Goal: Task Accomplishment & Management: Manage account settings

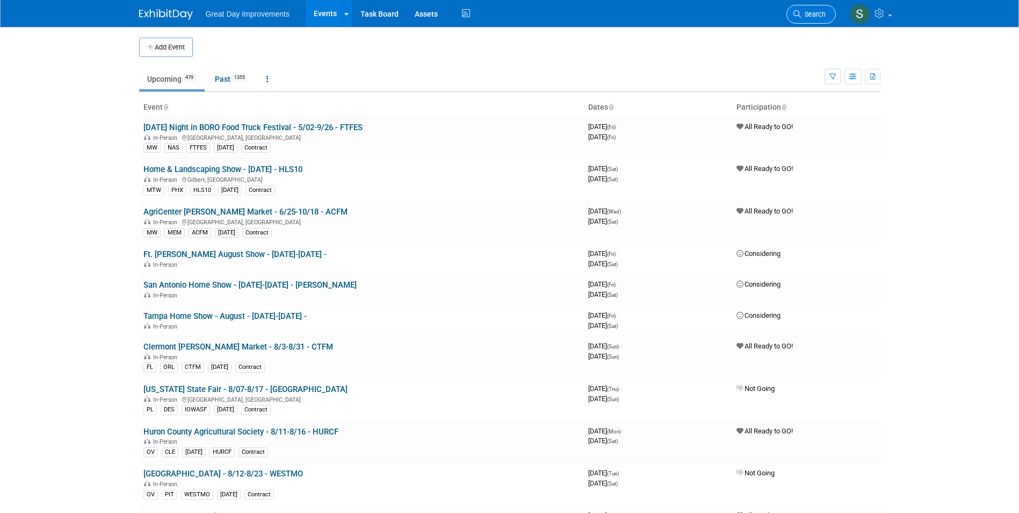
click at [808, 14] on span "Search" at bounding box center [813, 14] width 25 height 8
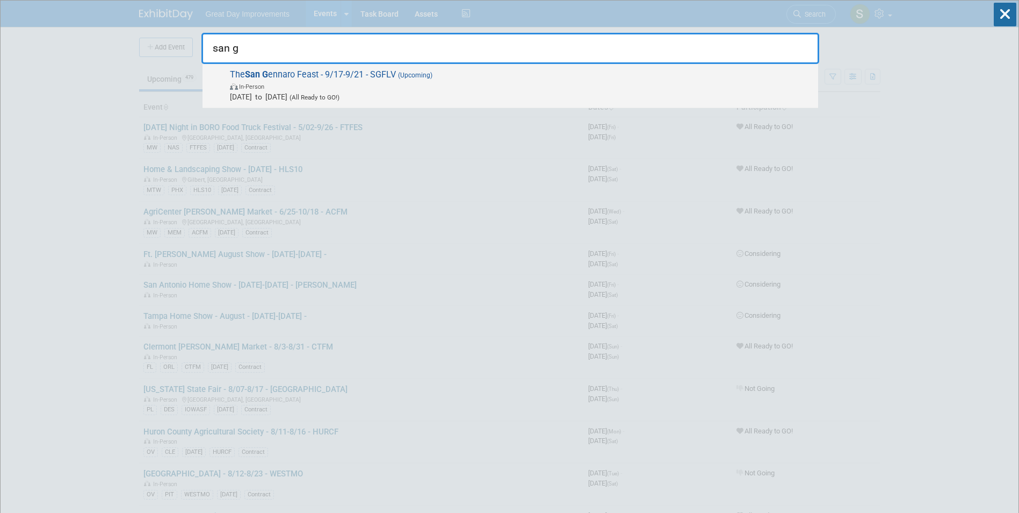
type input "san g"
click at [456, 95] on span "Sep 17, 2025 to Sep 21, 2025 (All Ready to GO!)" at bounding box center [521, 96] width 583 height 11
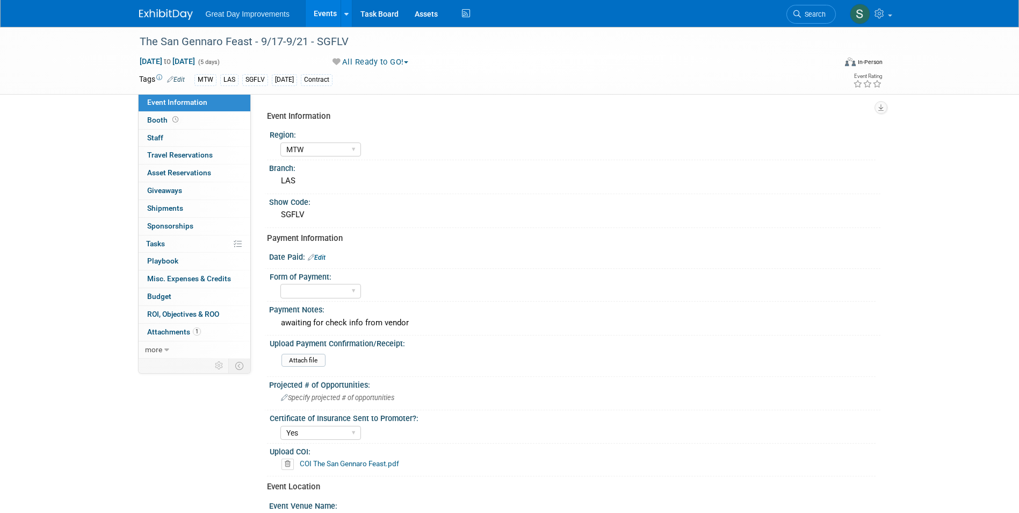
select select "MTW"
select select "Yes"
click at [347, 51] on div "The San Gennaro Feast - 9/17-9/21 - SGFLV" at bounding box center [478, 41] width 684 height 19
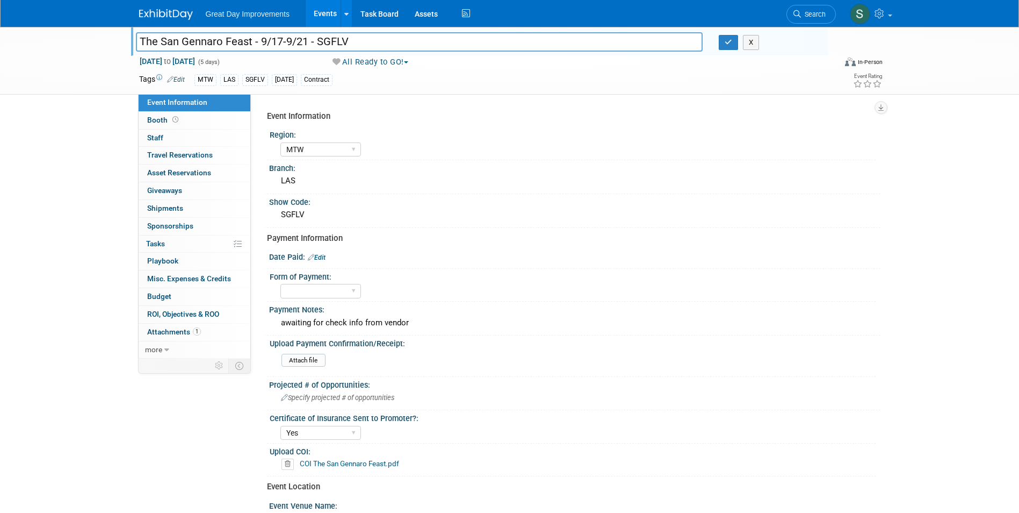
drag, startPoint x: 312, startPoint y: 43, endPoint x: 324, endPoint y: 43, distance: 12.4
click at [324, 43] on input "The San Gennaro Feast - 9/17-9/21 - SGFLV" at bounding box center [419, 41] width 567 height 19
drag, startPoint x: 351, startPoint y: 40, endPoint x: 319, endPoint y: 40, distance: 31.7
click at [319, 40] on input "The San Gennaro Feast - 9/17-9/21 - SGFLV" at bounding box center [419, 41] width 567 height 19
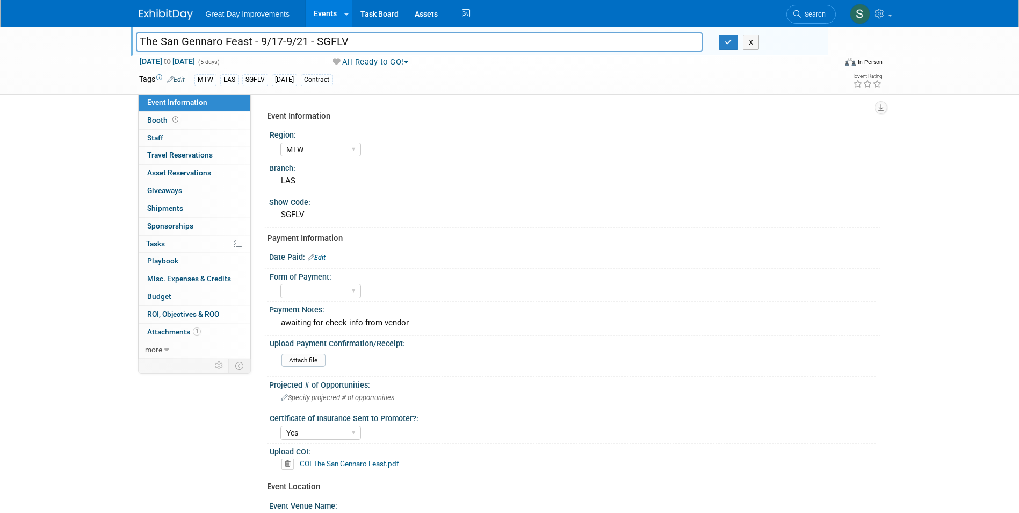
click at [178, 17] on img at bounding box center [166, 14] width 54 height 11
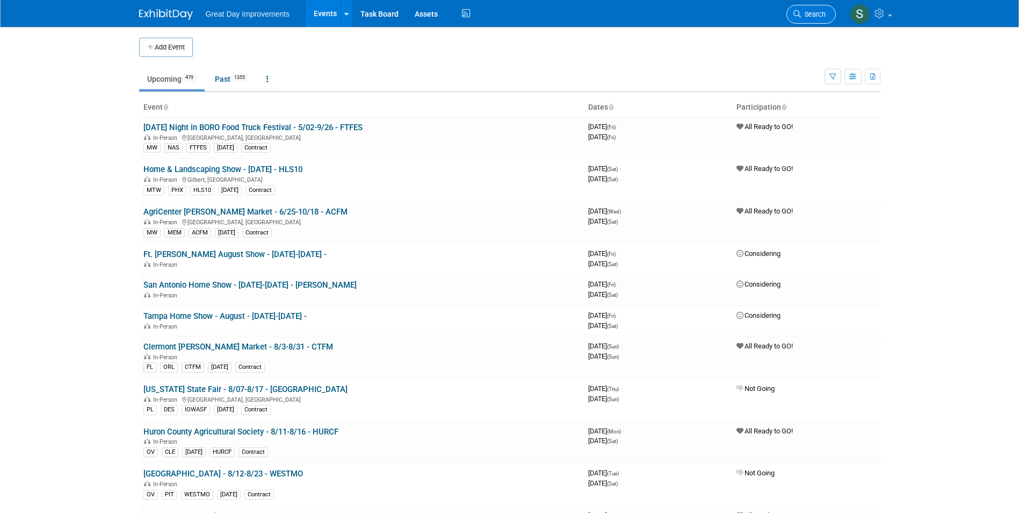
click at [808, 15] on span "Search" at bounding box center [813, 14] width 25 height 8
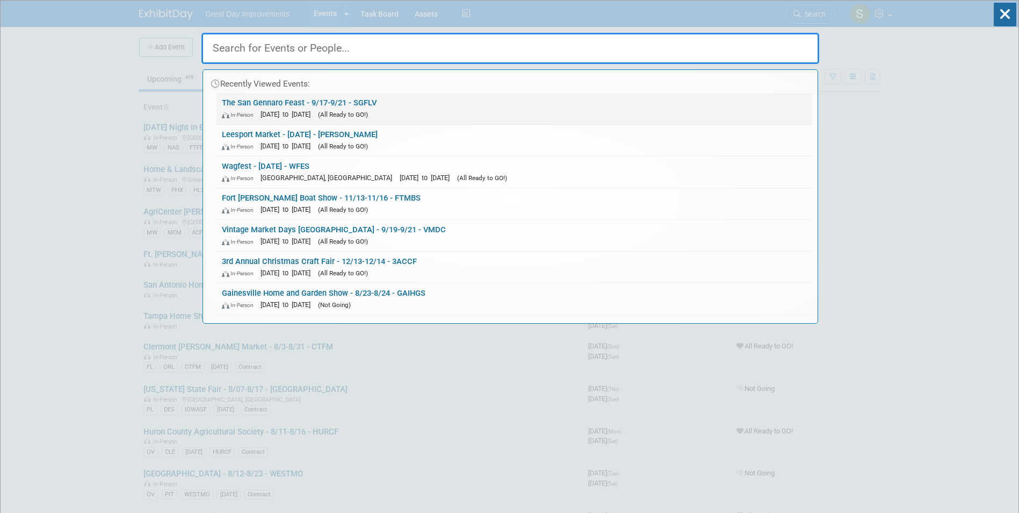
click at [411, 110] on div "In-Person Sep 17, 2025 to Sep 21, 2025 (All Ready to GO!)" at bounding box center [514, 114] width 585 height 11
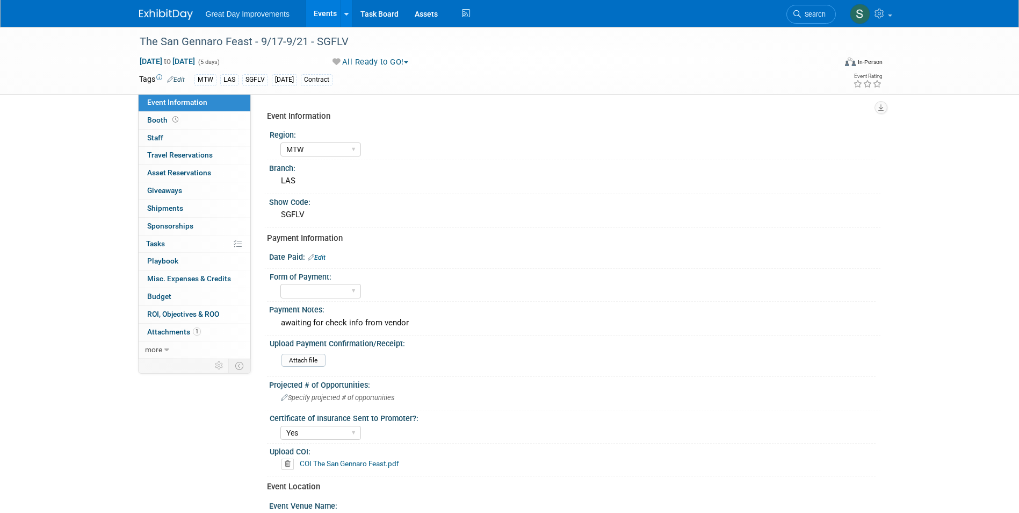
select select "MTW"
select select "Yes"
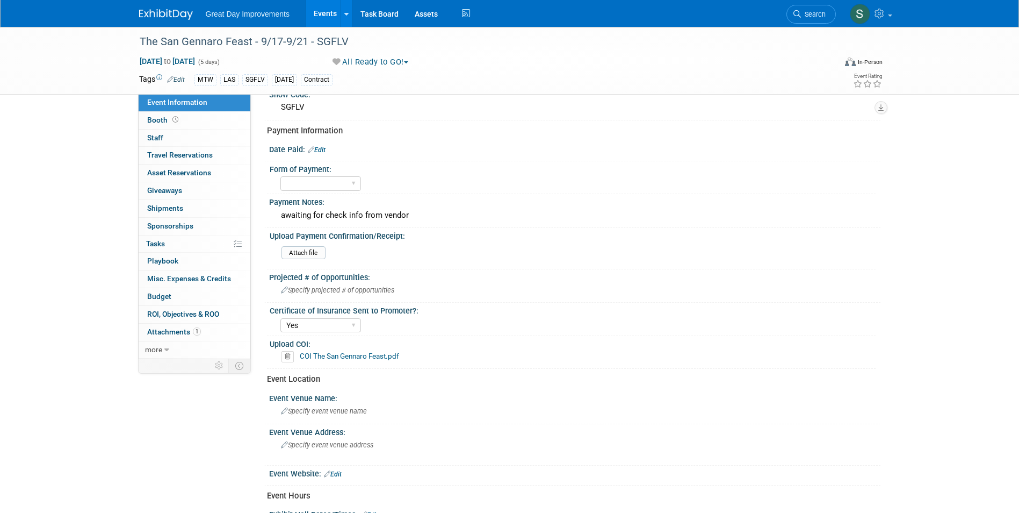
click at [321, 145] on div "Date Paid: Edit" at bounding box center [574, 148] width 611 height 14
click at [321, 148] on link "Edit" at bounding box center [317, 150] width 18 height 8
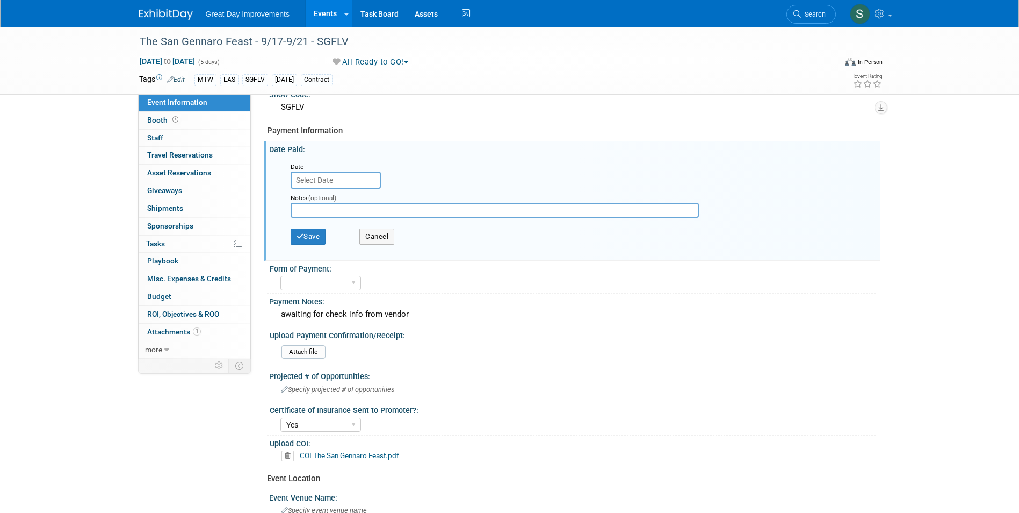
click at [331, 181] on input "text" at bounding box center [336, 179] width 90 height 17
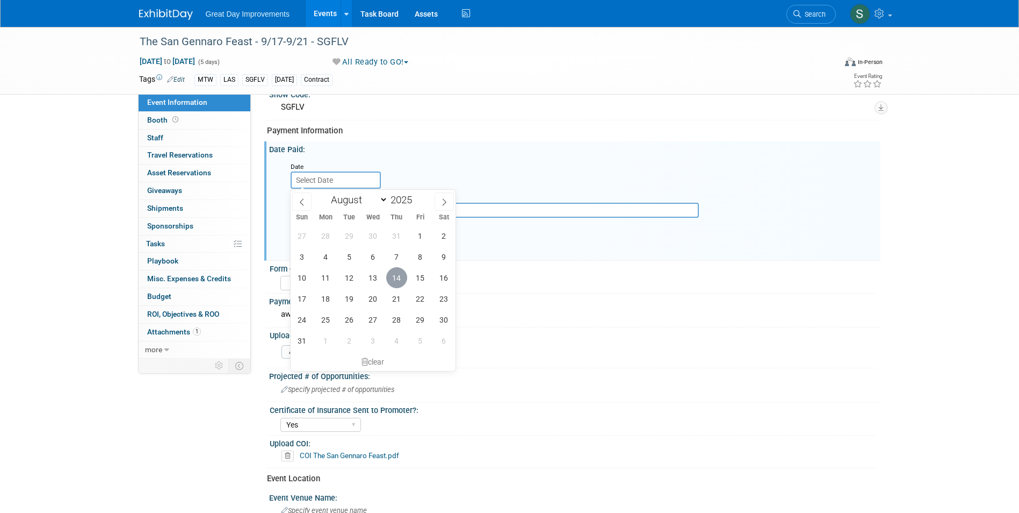
click at [393, 269] on span "14" at bounding box center [396, 277] width 21 height 21
type input "Aug 14, 2025"
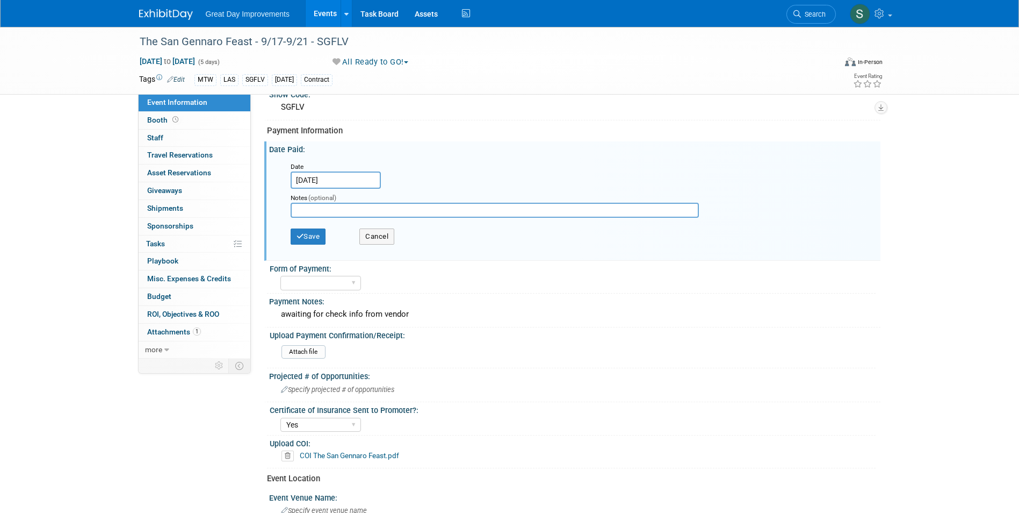
click at [318, 227] on div "Save Cancel" at bounding box center [577, 238] width 573 height 30
click at [310, 232] on button "Save" at bounding box center [308, 236] width 35 height 16
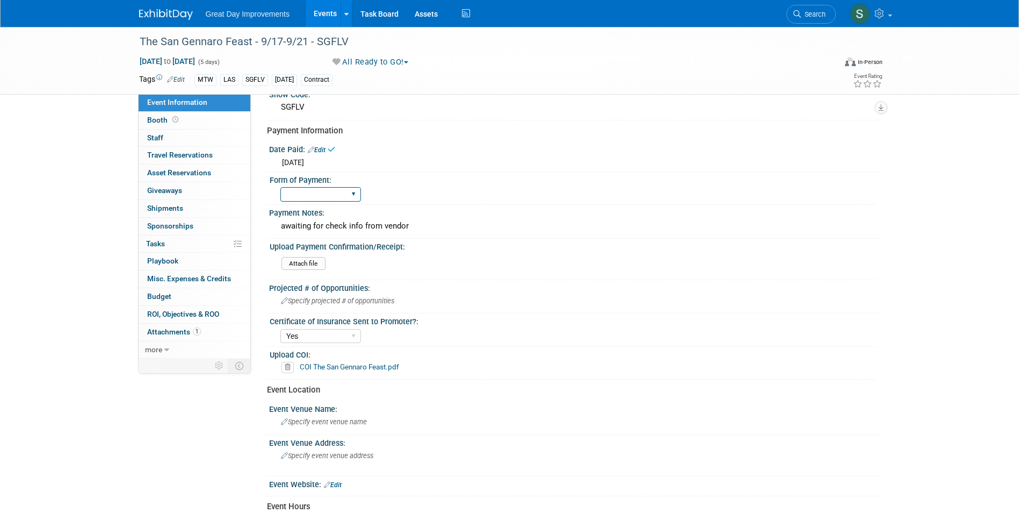
click at [322, 188] on select "Paid via CC Check Requested Pay at the Gate Other" at bounding box center [320, 194] width 81 height 15
select select "Check Requested"
click at [280, 187] on select "Paid via CC Check Requested Pay at the Gate Other" at bounding box center [320, 194] width 81 height 15
click at [522, 231] on div "awaiting for check info from vendor" at bounding box center [574, 226] width 595 height 17
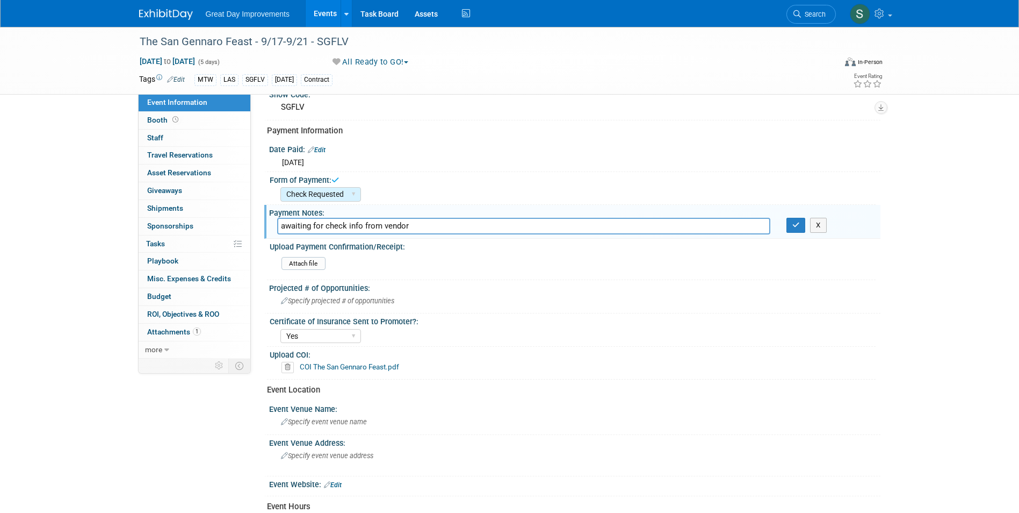
scroll to position [54, 0]
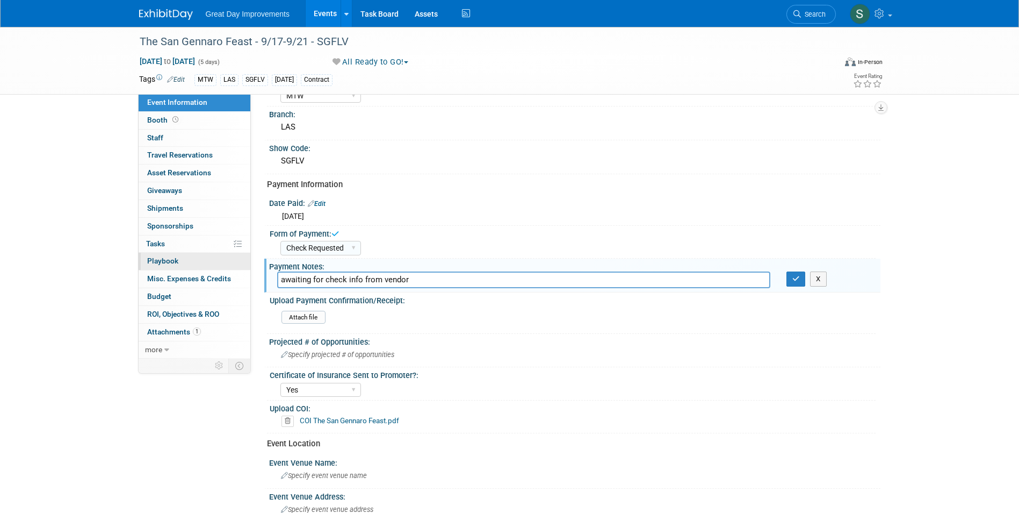
drag, startPoint x: 429, startPoint y: 280, endPoint x: 172, endPoint y: 266, distance: 257.2
click at [172, 266] on div "Event Information Event Info Booth Booth 0 Staff 0 Staff 0 Travel Reservations …" at bounding box center [510, 329] width 758 height 713
type input "a"
type input "C"
click at [796, 282] on button "button" at bounding box center [796, 278] width 19 height 15
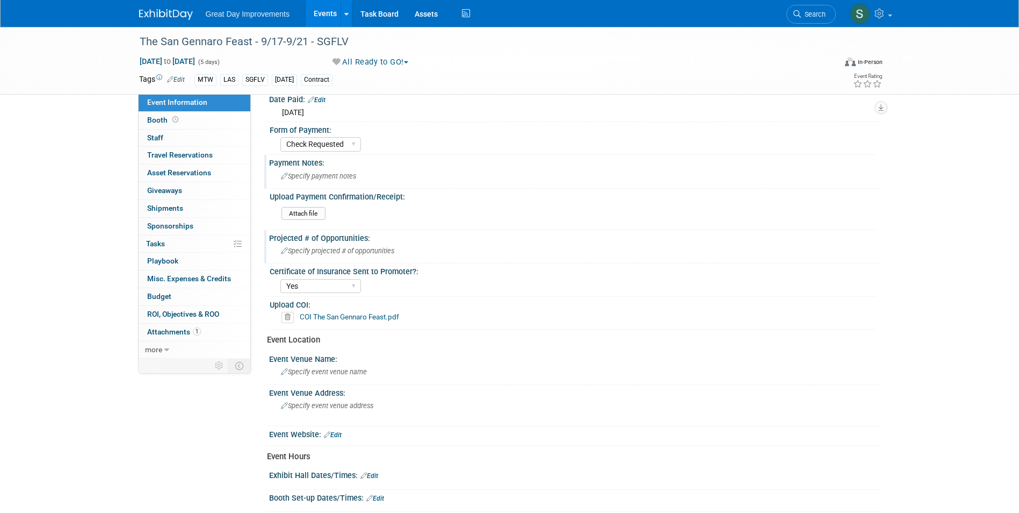
scroll to position [215, 0]
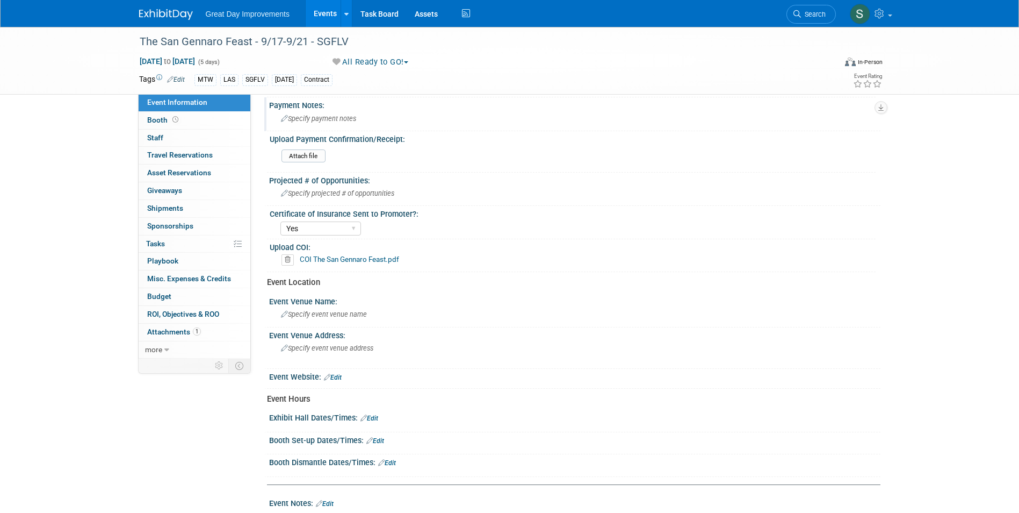
click at [149, 14] on img at bounding box center [166, 14] width 54 height 11
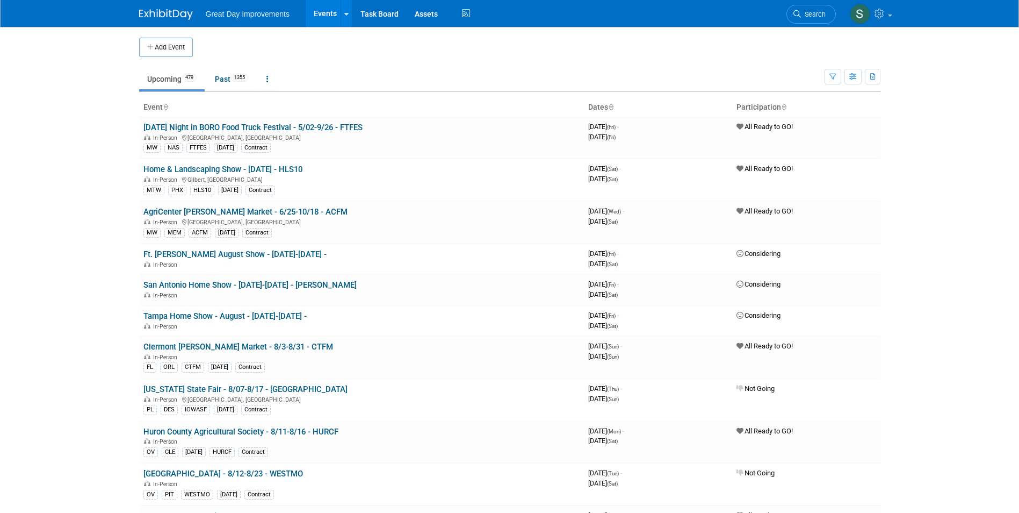
click at [169, 12] on img at bounding box center [166, 14] width 54 height 11
